Goal: Information Seeking & Learning: Learn about a topic

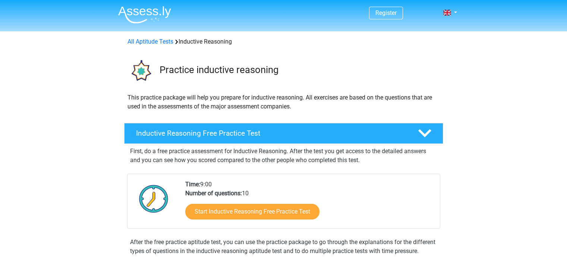
scroll to position [123, 0]
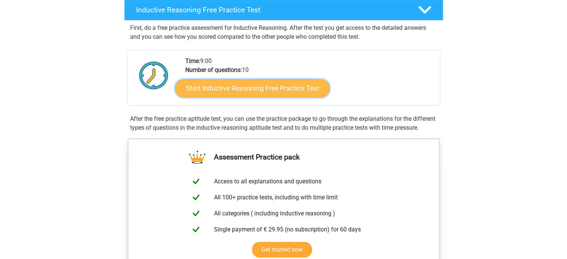
click at [276, 88] on link "Start Inductive Reasoning Free Practice Test" at bounding box center [252, 88] width 154 height 18
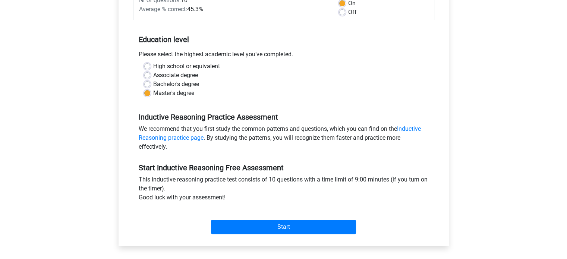
scroll to position [77, 0]
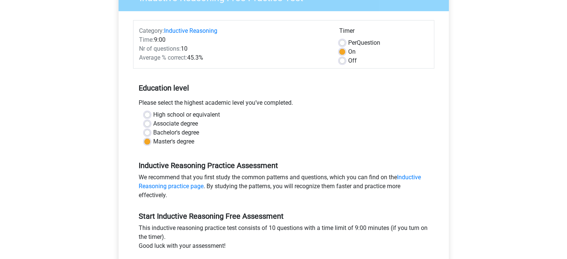
click at [192, 58] on div "Average % correct: 45.3%" at bounding box center [234, 57] width 200 height 9
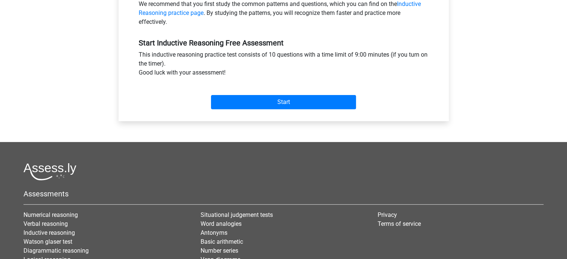
scroll to position [251, 0]
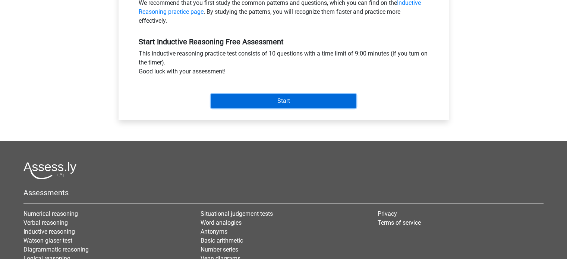
click at [297, 96] on input "Start" at bounding box center [283, 101] width 145 height 14
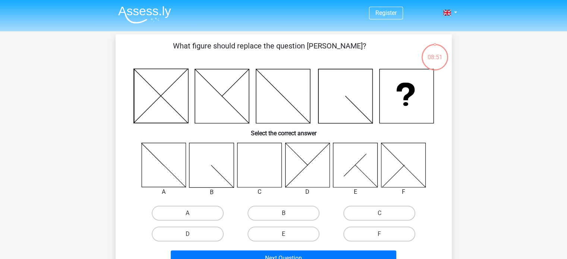
click at [266, 157] on icon at bounding box center [259, 165] width 44 height 44
click at [380, 208] on label "C" at bounding box center [380, 213] width 72 height 15
click at [380, 213] on input "C" at bounding box center [382, 215] width 5 height 5
radio input "true"
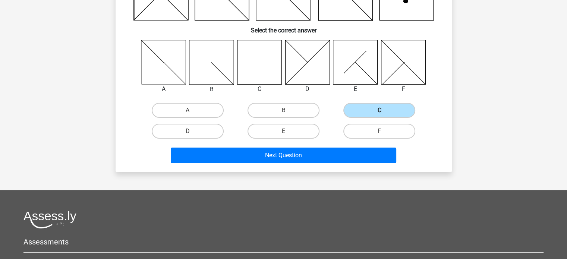
scroll to position [103, 0]
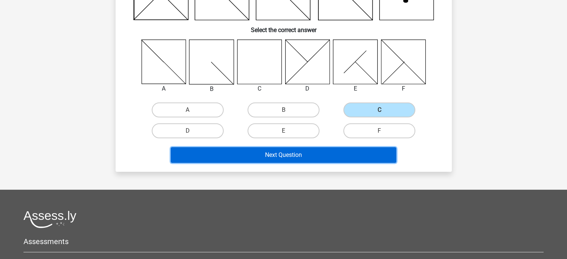
click at [321, 153] on button "Next Question" at bounding box center [284, 155] width 226 height 16
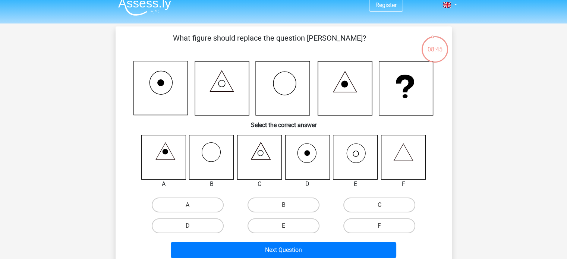
scroll to position [7, 0]
click at [353, 150] on icon at bounding box center [355, 157] width 44 height 44
click at [277, 223] on label "E" at bounding box center [284, 226] width 72 height 15
click at [284, 226] on input "E" at bounding box center [286, 228] width 5 height 5
radio input "true"
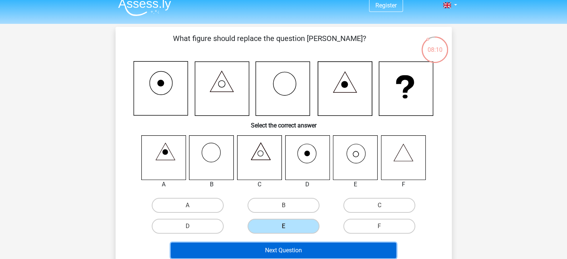
click at [266, 247] on button "Next Question" at bounding box center [284, 251] width 226 height 16
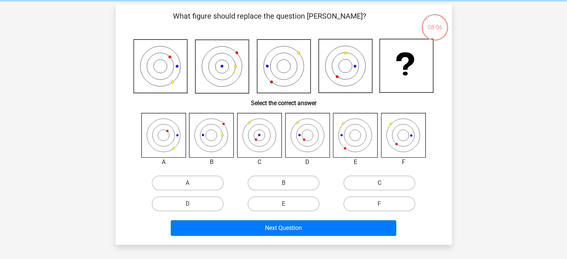
scroll to position [29, 0]
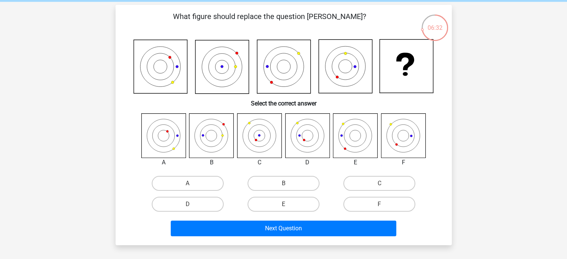
click at [302, 142] on icon at bounding box center [307, 135] width 44 height 44
click at [206, 200] on label "D" at bounding box center [188, 204] width 72 height 15
click at [192, 204] on input "D" at bounding box center [190, 206] width 5 height 5
radio input "true"
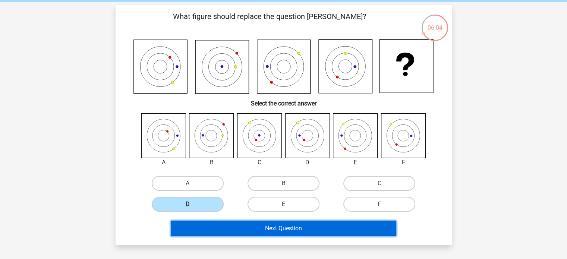
click at [263, 224] on button "Next Question" at bounding box center [284, 229] width 226 height 16
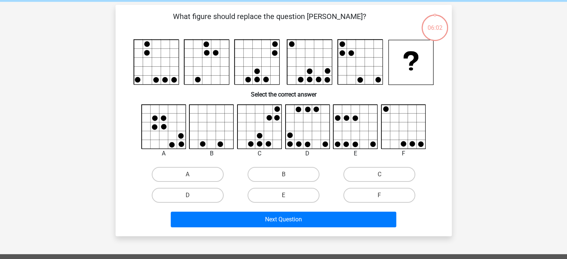
scroll to position [34, 0]
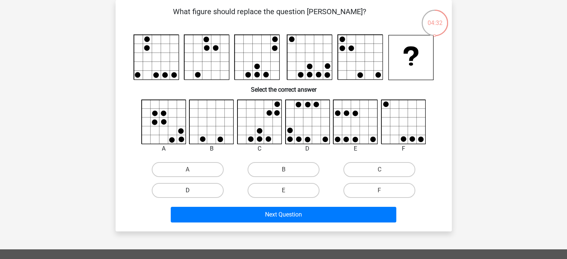
click at [203, 193] on label "D" at bounding box center [188, 190] width 72 height 15
click at [192, 193] on input "D" at bounding box center [190, 193] width 5 height 5
radio input "true"
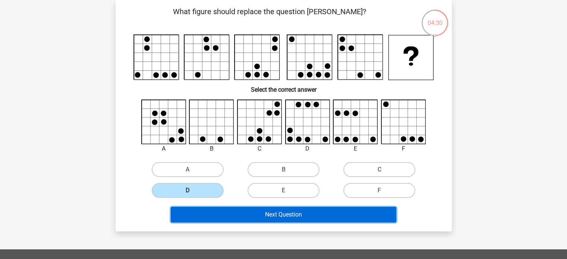
click at [270, 210] on button "Next Question" at bounding box center [284, 215] width 226 height 16
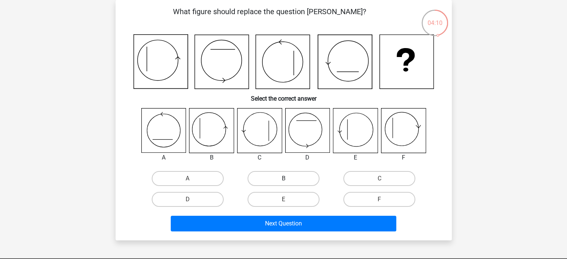
click at [260, 176] on label "B" at bounding box center [284, 178] width 72 height 15
click at [284, 179] on input "B" at bounding box center [286, 181] width 5 height 5
radio input "true"
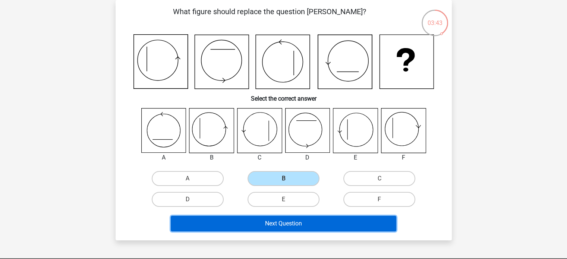
click at [278, 222] on button "Next Question" at bounding box center [284, 224] width 226 height 16
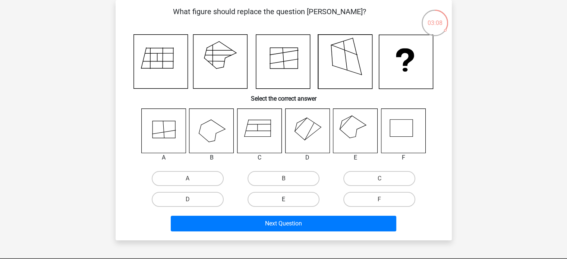
click at [288, 197] on label "E" at bounding box center [284, 199] width 72 height 15
click at [288, 200] on input "E" at bounding box center [286, 202] width 5 height 5
radio input "true"
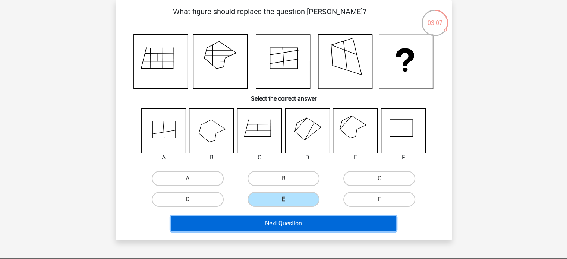
click at [281, 221] on button "Next Question" at bounding box center [284, 224] width 226 height 16
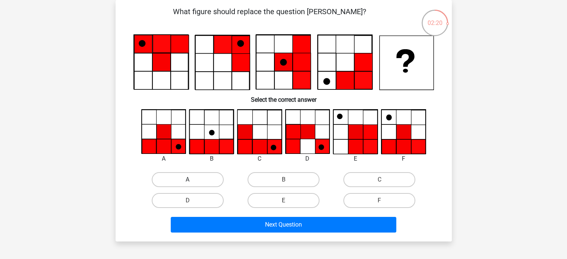
click at [176, 178] on label "A" at bounding box center [188, 179] width 72 height 15
click at [188, 180] on input "A" at bounding box center [190, 182] width 5 height 5
radio input "true"
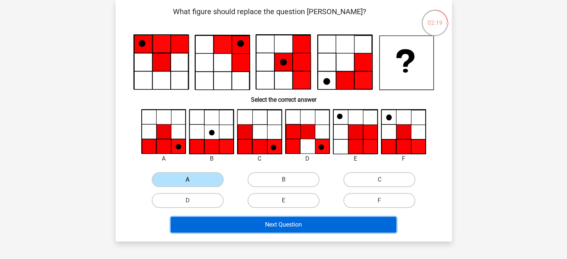
click at [267, 227] on button "Next Question" at bounding box center [284, 225] width 226 height 16
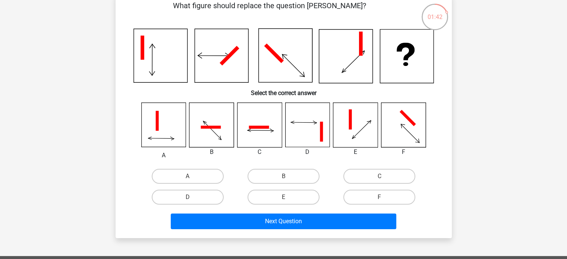
scroll to position [36, 0]
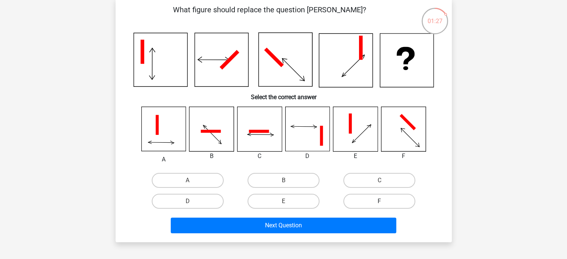
click at [373, 196] on label "F" at bounding box center [380, 201] width 72 height 15
click at [380, 201] on input "F" at bounding box center [382, 203] width 5 height 5
radio input "true"
click at [267, 135] on icon at bounding box center [259, 129] width 44 height 44
click at [354, 177] on label "C" at bounding box center [380, 180] width 72 height 15
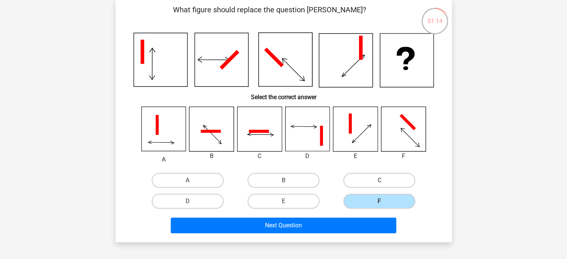
click at [380, 181] on input "C" at bounding box center [382, 183] width 5 height 5
radio input "true"
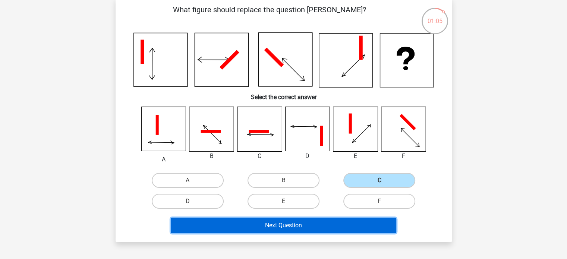
click at [315, 223] on button "Next Question" at bounding box center [284, 226] width 226 height 16
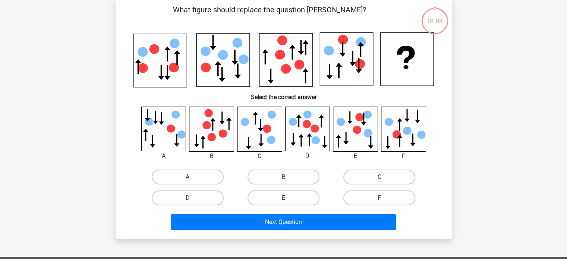
scroll to position [34, 0]
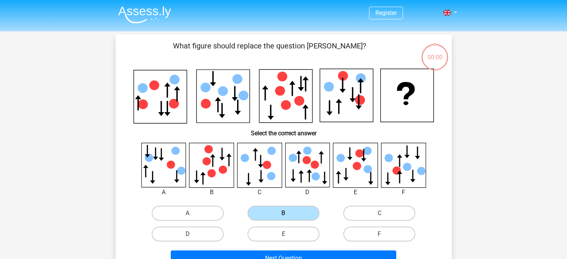
scroll to position [34, 0]
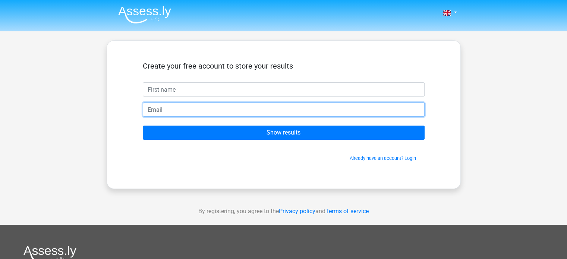
click at [260, 113] on input "email" at bounding box center [284, 110] width 282 height 14
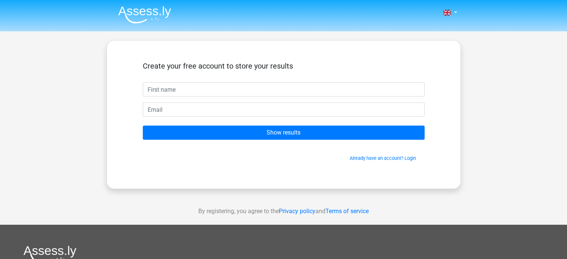
click at [337, 62] on h5 "Create your free account to store your results" at bounding box center [284, 66] width 282 height 9
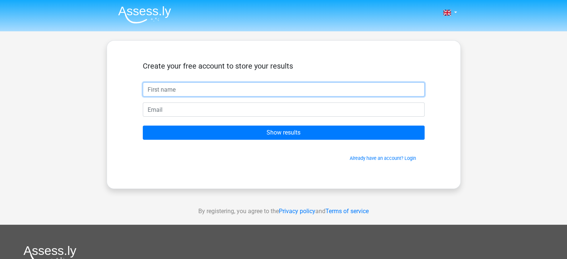
click at [270, 88] on input "text" at bounding box center [284, 89] width 282 height 14
click at [188, 86] on input "text" at bounding box center [284, 89] width 282 height 14
type input "[PERSON_NAME]"
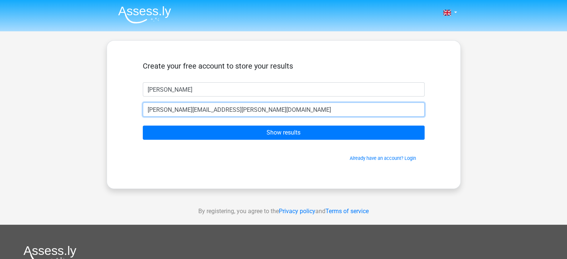
type input "[PERSON_NAME][EMAIL_ADDRESS][PERSON_NAME][DOMAIN_NAME]"
click at [143, 126] on input "Show results" at bounding box center [284, 133] width 282 height 14
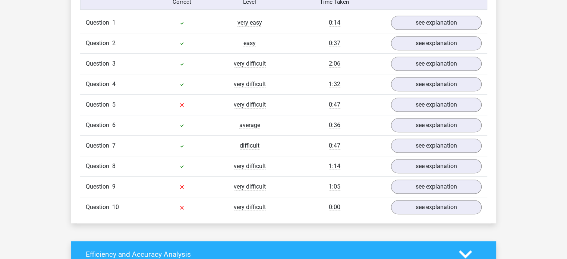
scroll to position [642, 0]
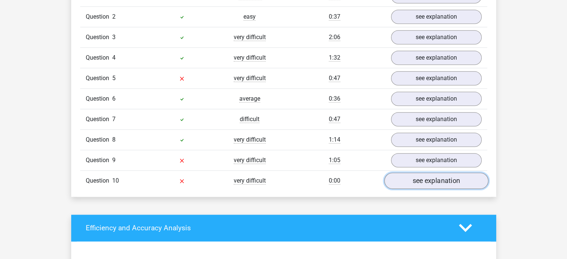
click at [403, 178] on link "see explanation" at bounding box center [436, 181] width 104 height 16
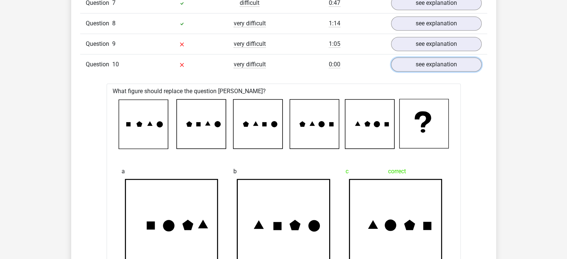
scroll to position [770, 0]
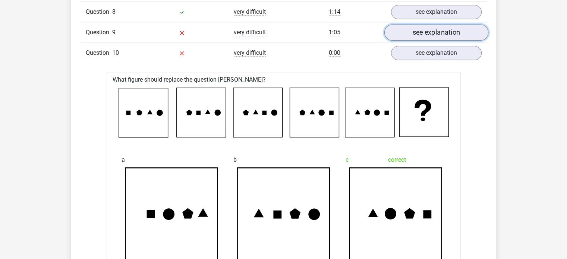
click at [420, 31] on link "see explanation" at bounding box center [436, 32] width 104 height 16
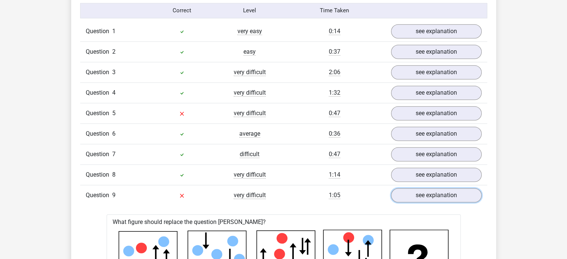
scroll to position [606, 0]
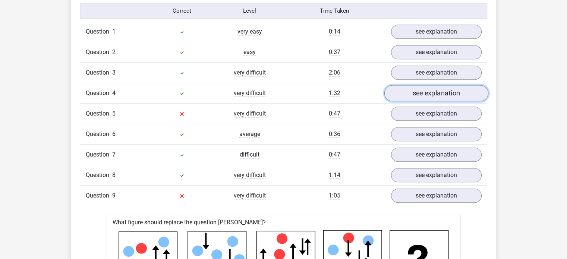
click at [414, 90] on link "see explanation" at bounding box center [436, 93] width 104 height 16
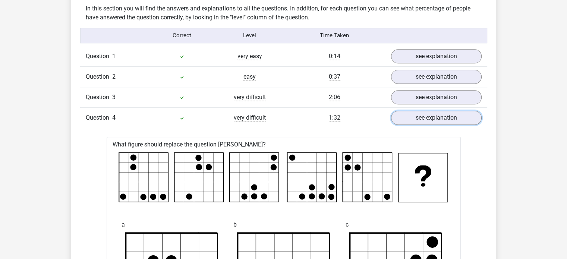
scroll to position [580, 0]
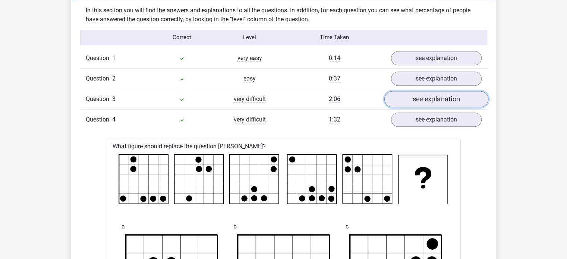
click at [400, 95] on link "see explanation" at bounding box center [436, 99] width 104 height 16
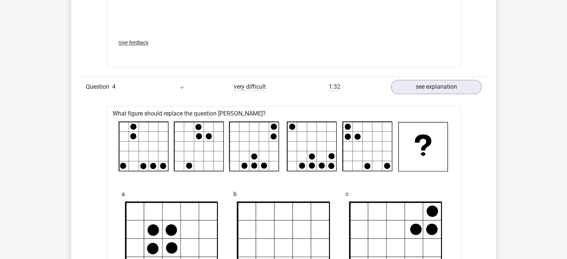
scroll to position [1236, 0]
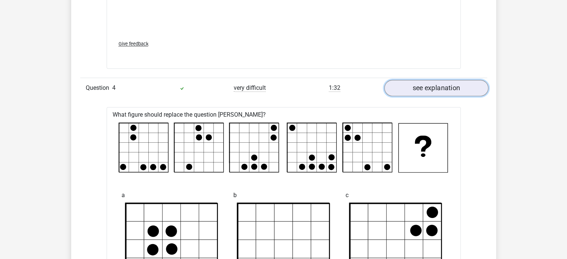
click at [394, 84] on link "see explanation" at bounding box center [436, 88] width 104 height 16
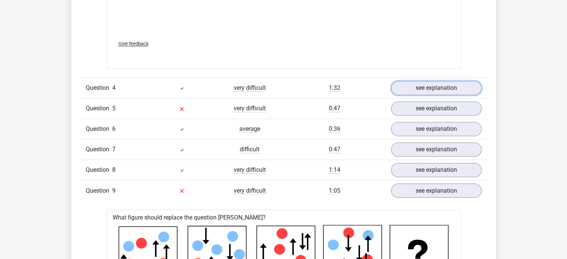
scroll to position [1298, 0]
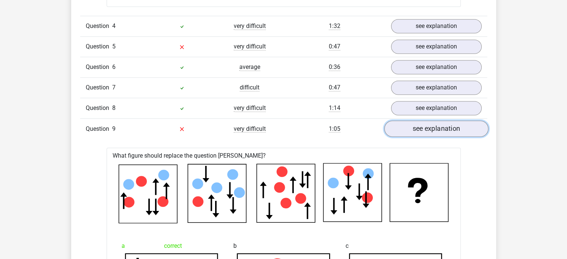
click at [405, 127] on link "see explanation" at bounding box center [436, 128] width 104 height 16
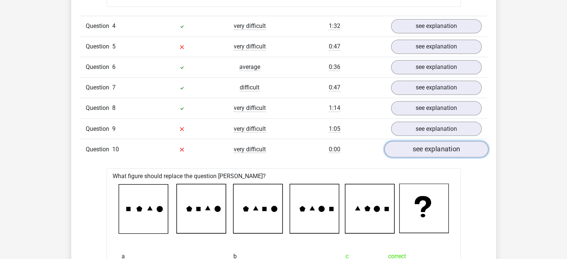
click at [406, 147] on link "see explanation" at bounding box center [436, 149] width 104 height 16
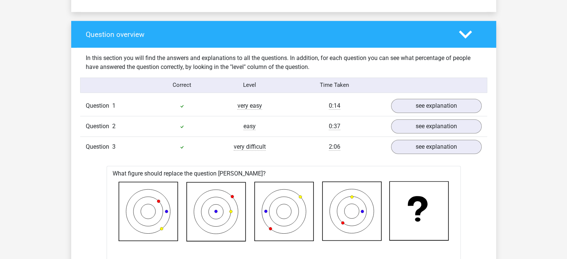
scroll to position [508, 0]
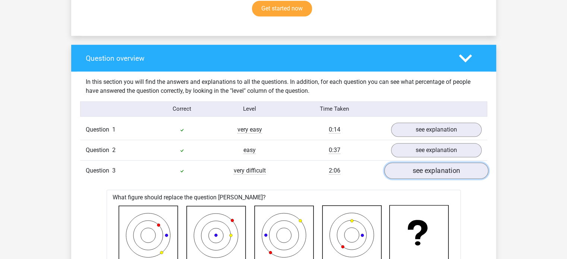
click at [401, 167] on link "see explanation" at bounding box center [436, 171] width 104 height 16
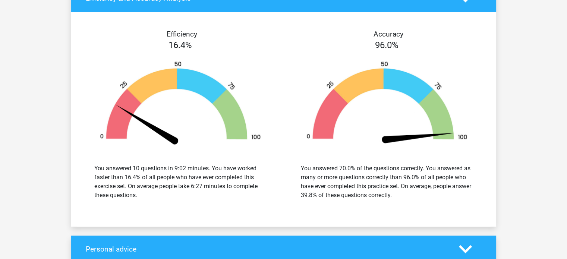
scroll to position [850, 0]
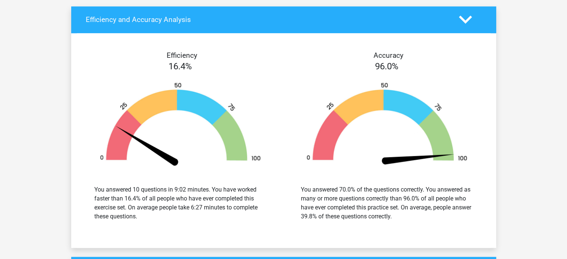
click at [298, 141] on img at bounding box center [387, 124] width 184 height 85
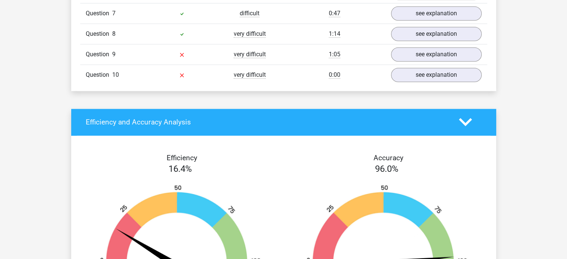
scroll to position [662, 0]
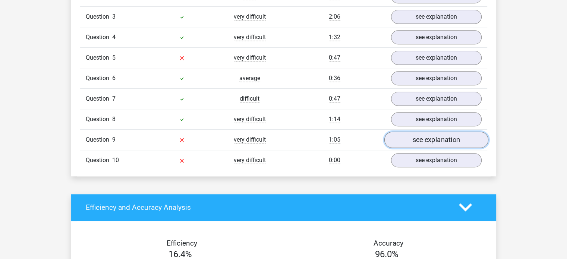
click at [391, 138] on link "see explanation" at bounding box center [436, 140] width 104 height 16
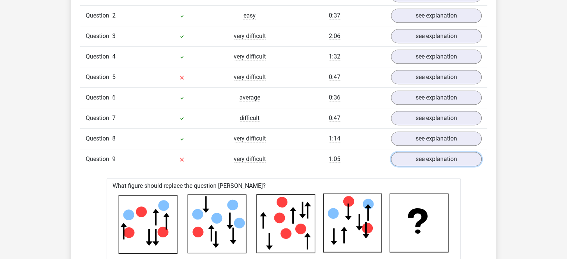
scroll to position [620, 0]
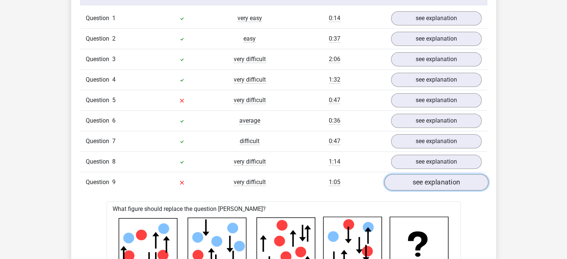
click at [408, 175] on link "see explanation" at bounding box center [436, 182] width 104 height 16
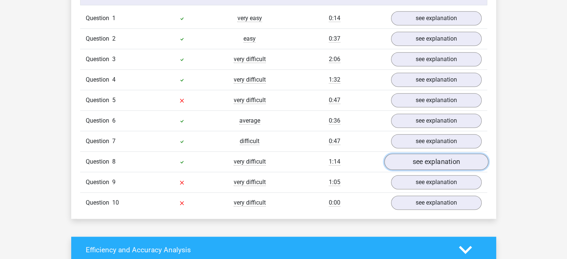
click at [411, 154] on link "see explanation" at bounding box center [436, 162] width 104 height 16
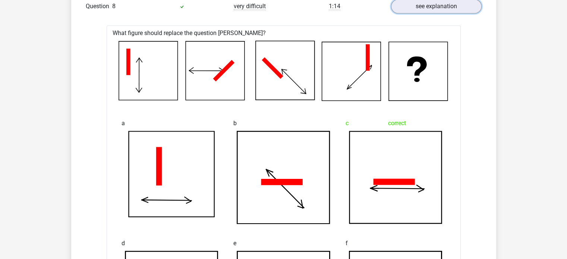
scroll to position [743, 0]
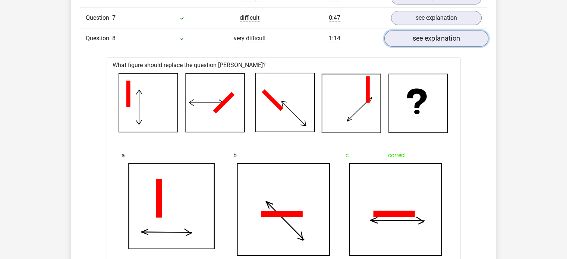
click at [451, 41] on link "see explanation" at bounding box center [436, 38] width 104 height 16
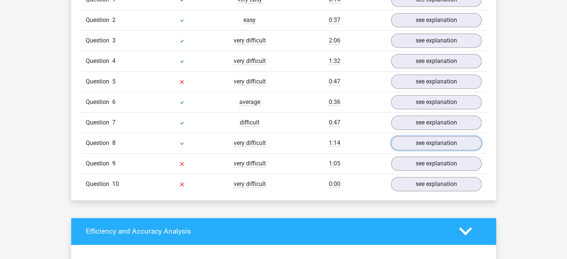
scroll to position [642, 0]
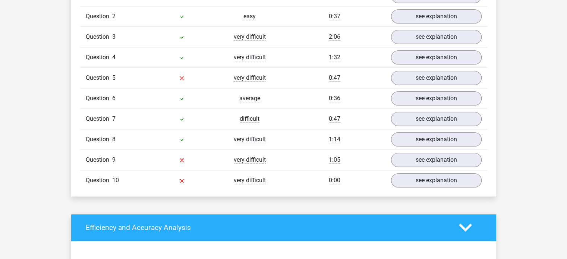
click at [182, 159] on icon at bounding box center [182, 160] width 4 height 4
click at [416, 155] on link "see explanation" at bounding box center [436, 160] width 104 height 16
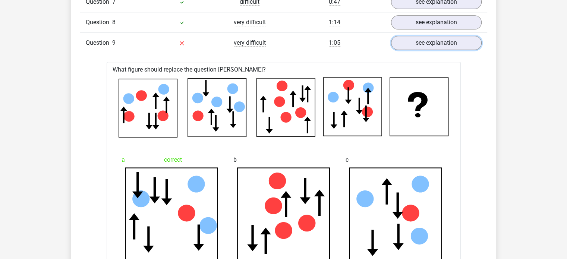
scroll to position [692, 0]
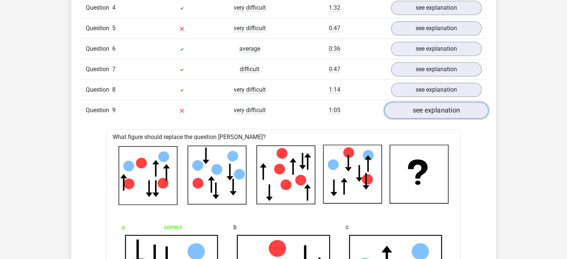
click at [435, 104] on link "see explanation" at bounding box center [436, 110] width 104 height 16
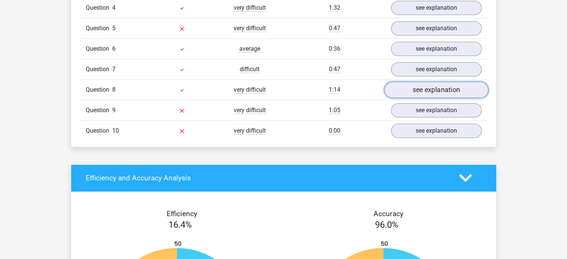
click at [433, 92] on link "see explanation" at bounding box center [436, 90] width 104 height 16
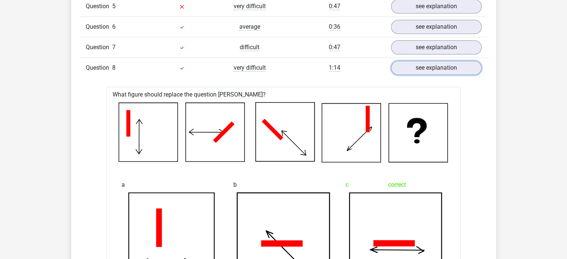
scroll to position [664, 0]
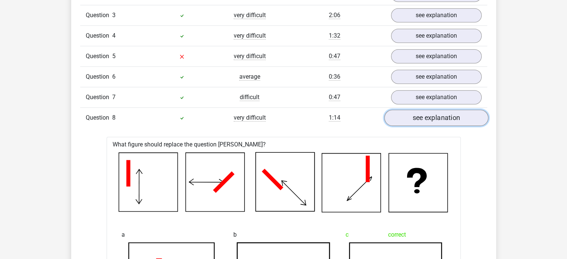
click at [429, 121] on link "see explanation" at bounding box center [436, 118] width 104 height 16
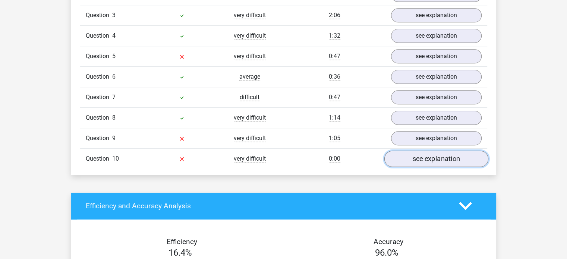
click at [420, 157] on link "see explanation" at bounding box center [436, 159] width 104 height 16
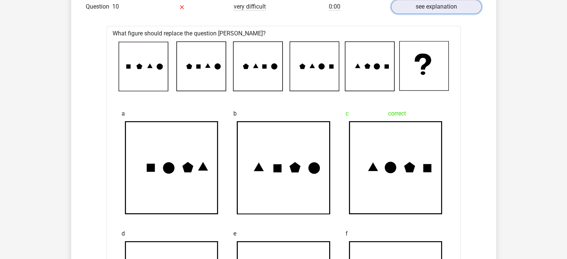
scroll to position [742, 0]
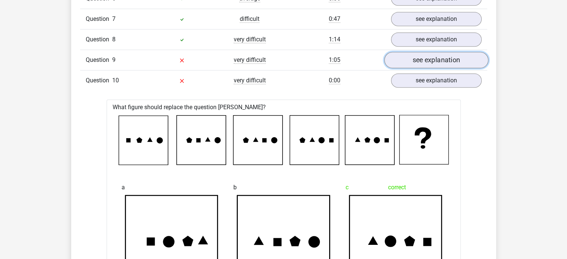
click at [410, 62] on link "see explanation" at bounding box center [436, 60] width 104 height 16
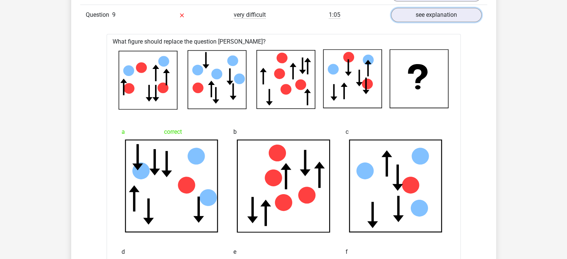
scroll to position [787, 0]
click at [451, 92] on div at bounding box center [284, 79] width 342 height 66
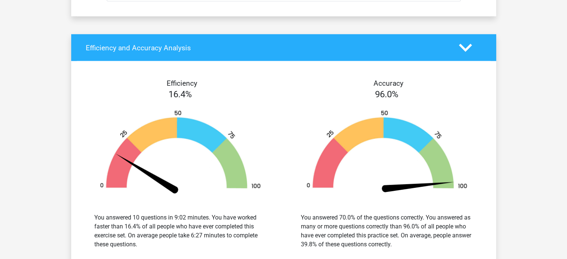
scroll to position [2067, 0]
